Goal: Task Accomplishment & Management: Manage account settings

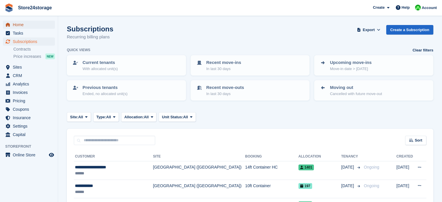
click at [27, 26] on span "Home" at bounding box center [30, 25] width 35 height 8
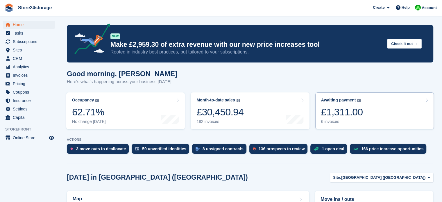
click at [343, 110] on div "£1,311.00" at bounding box center [342, 112] width 42 height 12
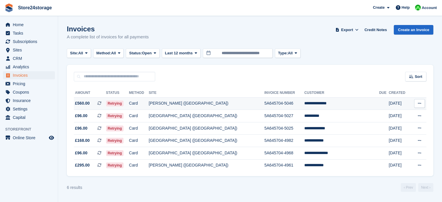
click at [419, 104] on icon at bounding box center [419, 103] width 3 height 4
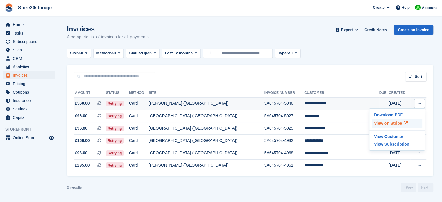
click at [385, 123] on p "View on Stripe" at bounding box center [397, 123] width 51 height 9
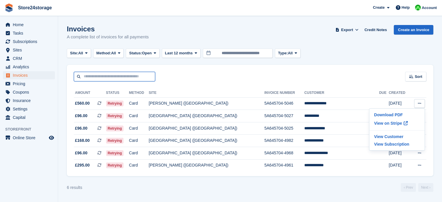
click at [92, 74] on input "text" at bounding box center [114, 77] width 81 height 10
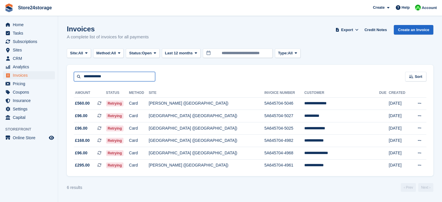
type input "**********"
